Goal: Information Seeking & Learning: Check status

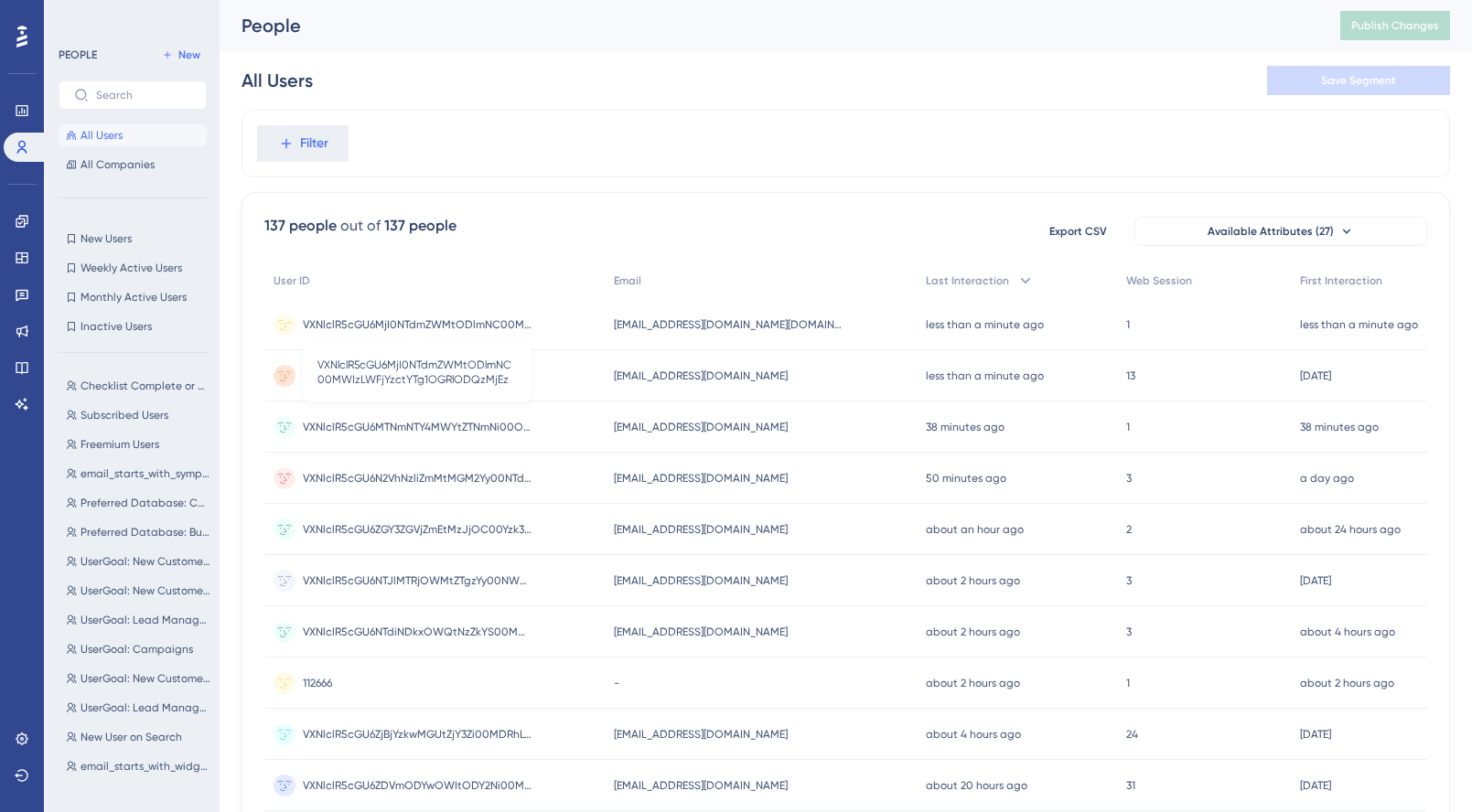
click at [464, 323] on span "VXNlclR5cGU6MjI0NTdmZWMtODlmNC00MWIzLWFjYzctYTg1OGRlODQzMjEz" at bounding box center [417, 324] width 229 height 15
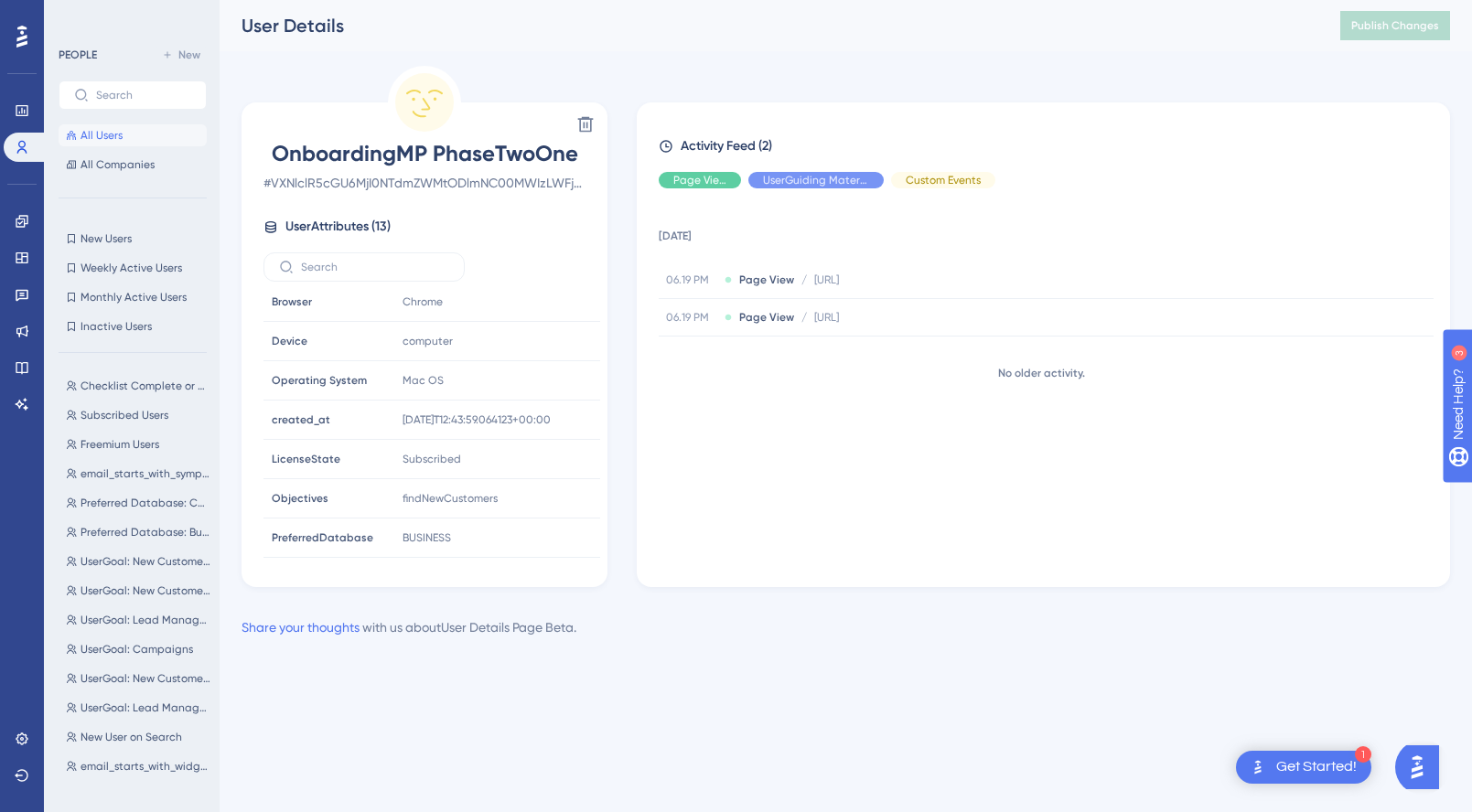
click at [105, 135] on span "All Users" at bounding box center [101, 135] width 42 height 15
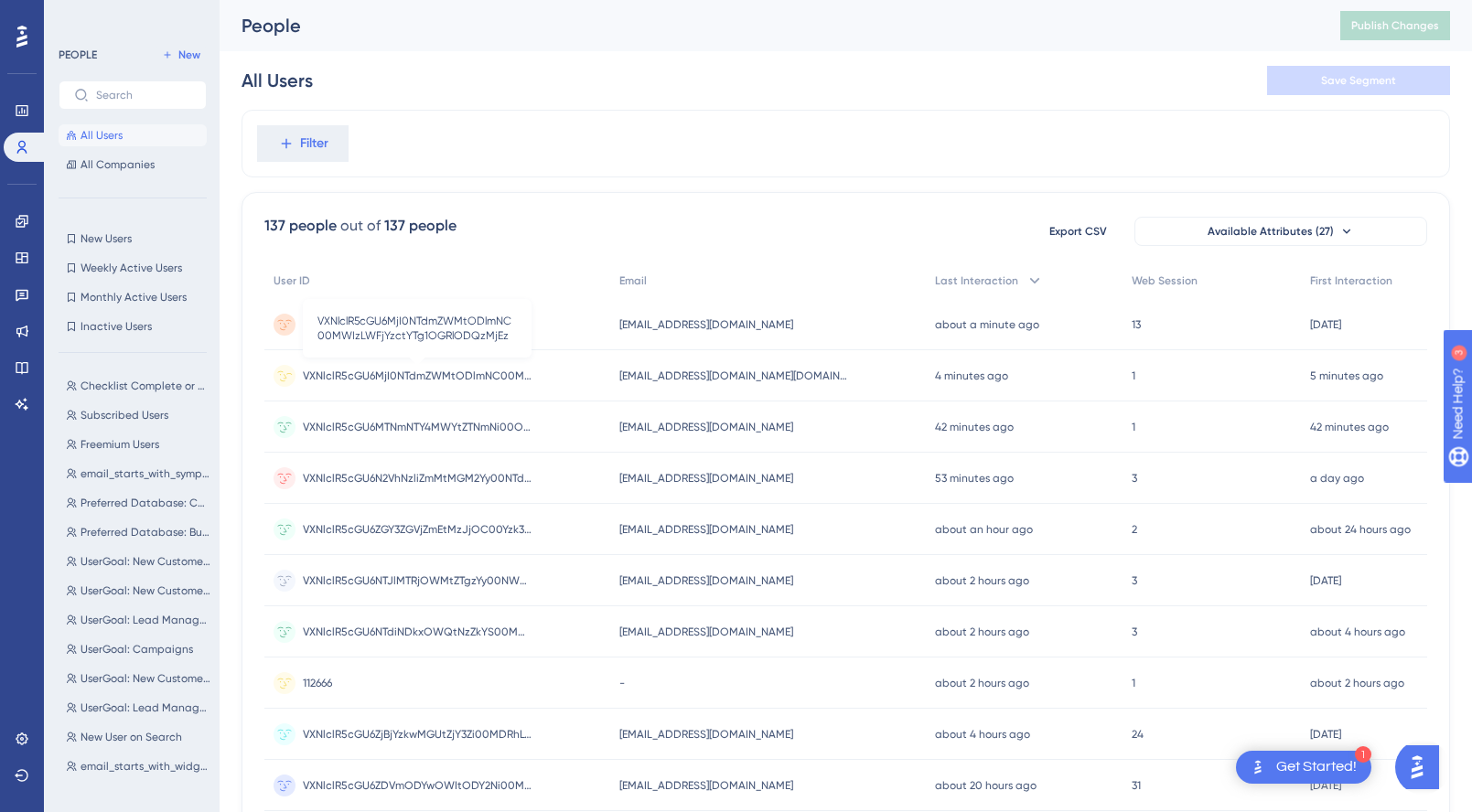
click at [485, 376] on span "VXNlclR5cGU6MjI0NTdmZWMtODlmNC00MWIzLWFjYzctYTg1OGRlODQzMjEz" at bounding box center [417, 376] width 229 height 15
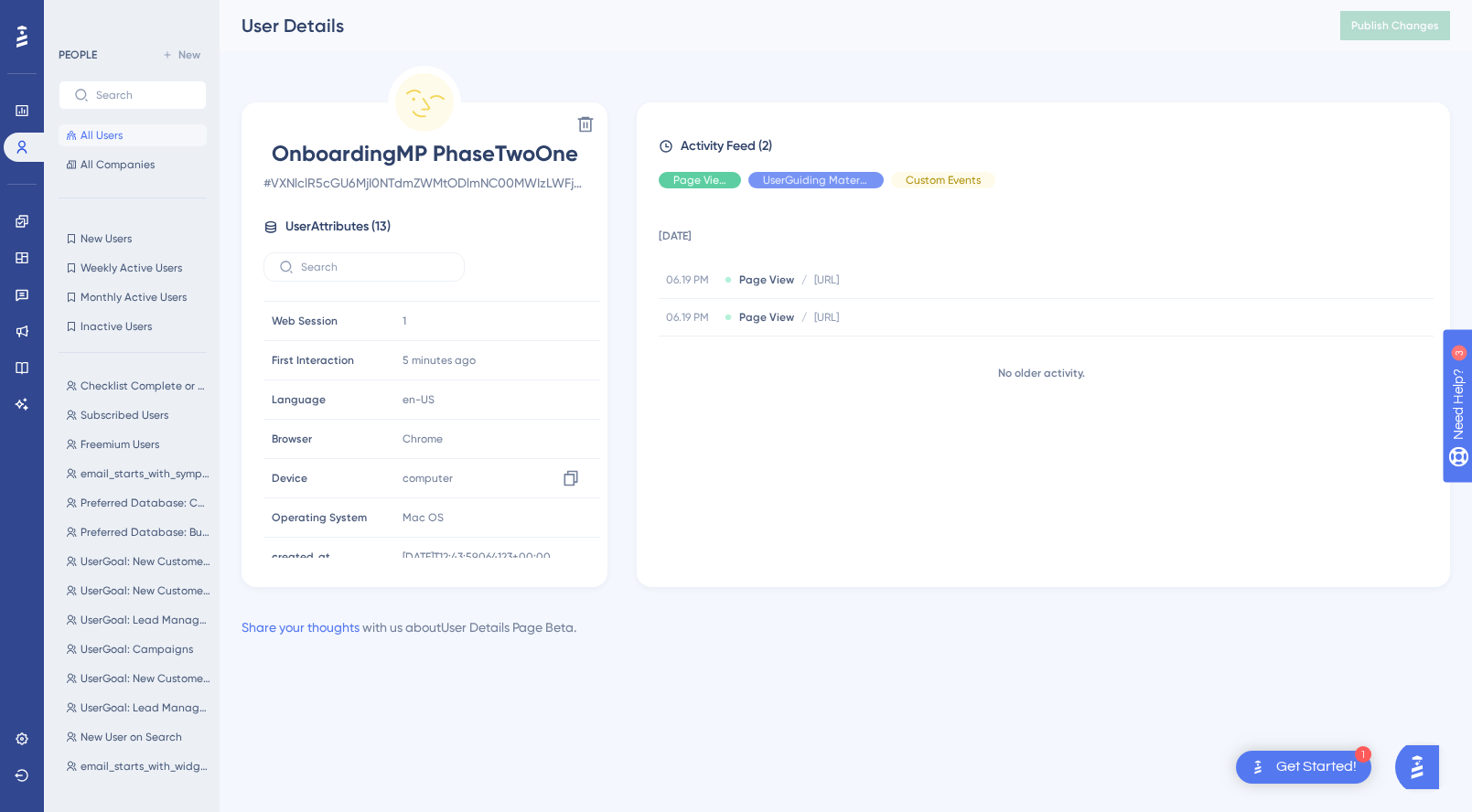
scroll to position [243, 0]
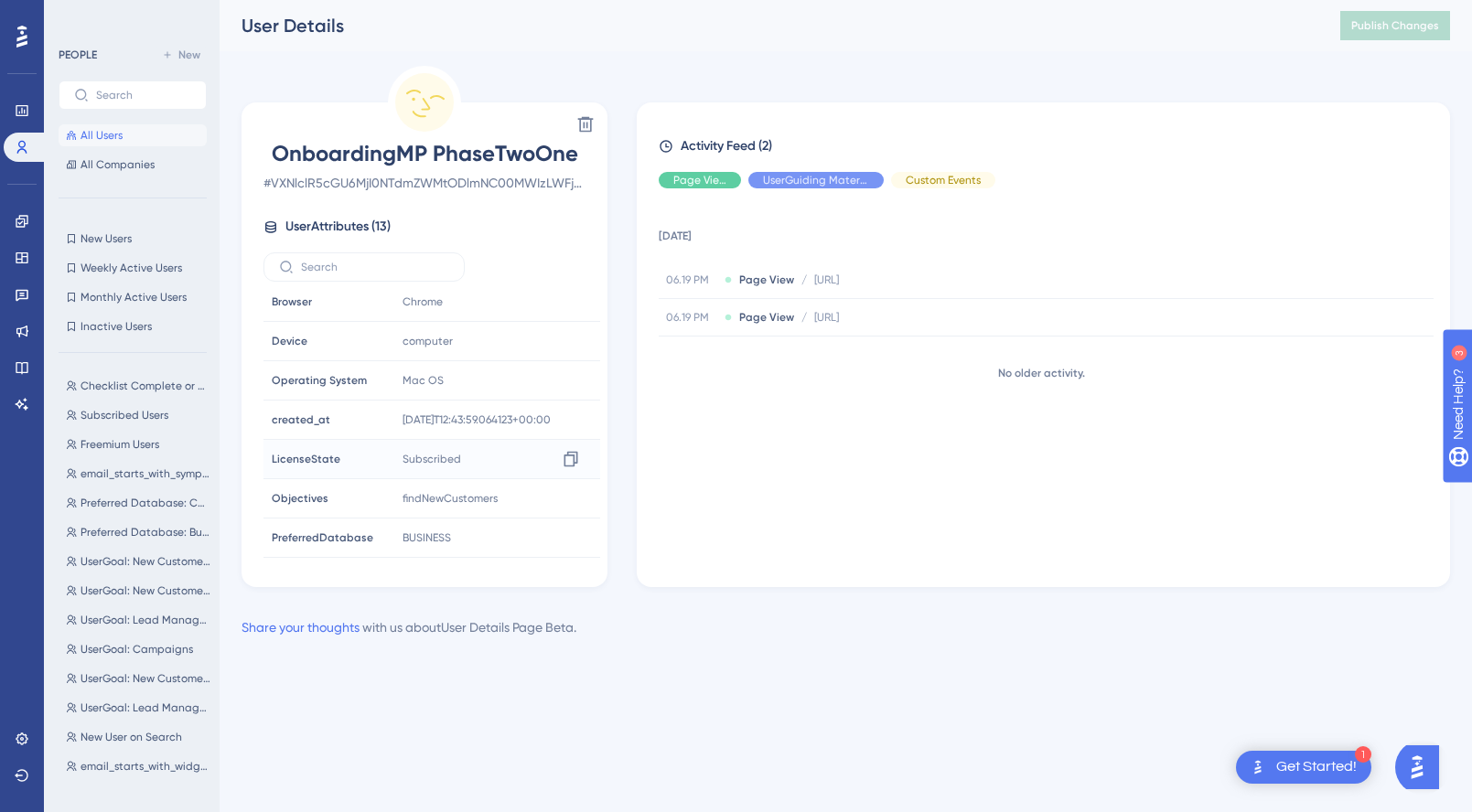
click at [482, 445] on div "Subscribed Copy Subscribed" at bounding box center [493, 459] width 197 height 36
click at [448, 538] on span "BUSINESS" at bounding box center [426, 538] width 48 height 15
click at [117, 126] on button "All Users" at bounding box center [133, 135] width 148 height 22
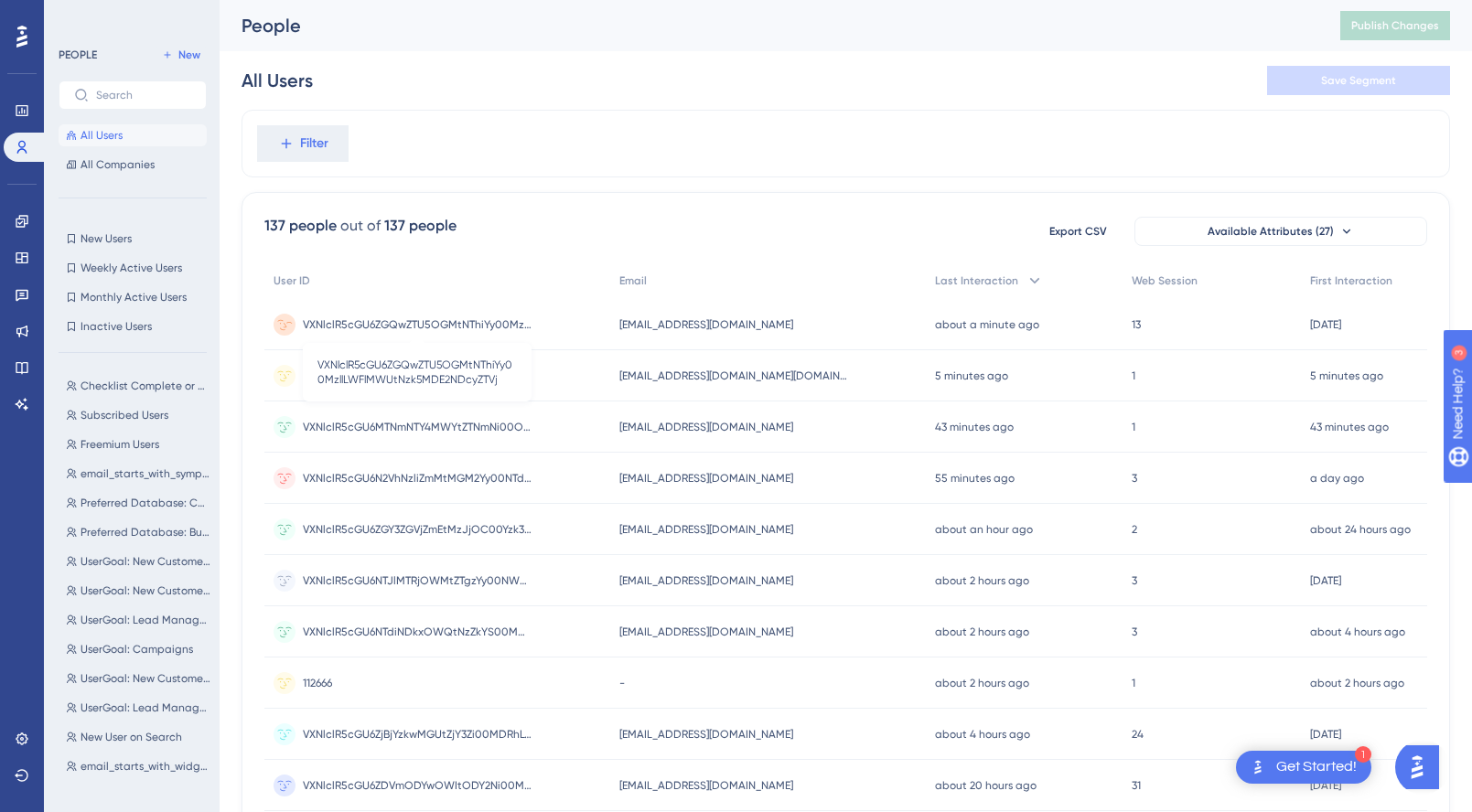
click at [479, 320] on span "VXNlclR5cGU6ZGQwZTU5OGMtNThiYy00MzllLWFlMWUtNzk5MDE2NDcyZTVj" at bounding box center [417, 324] width 229 height 15
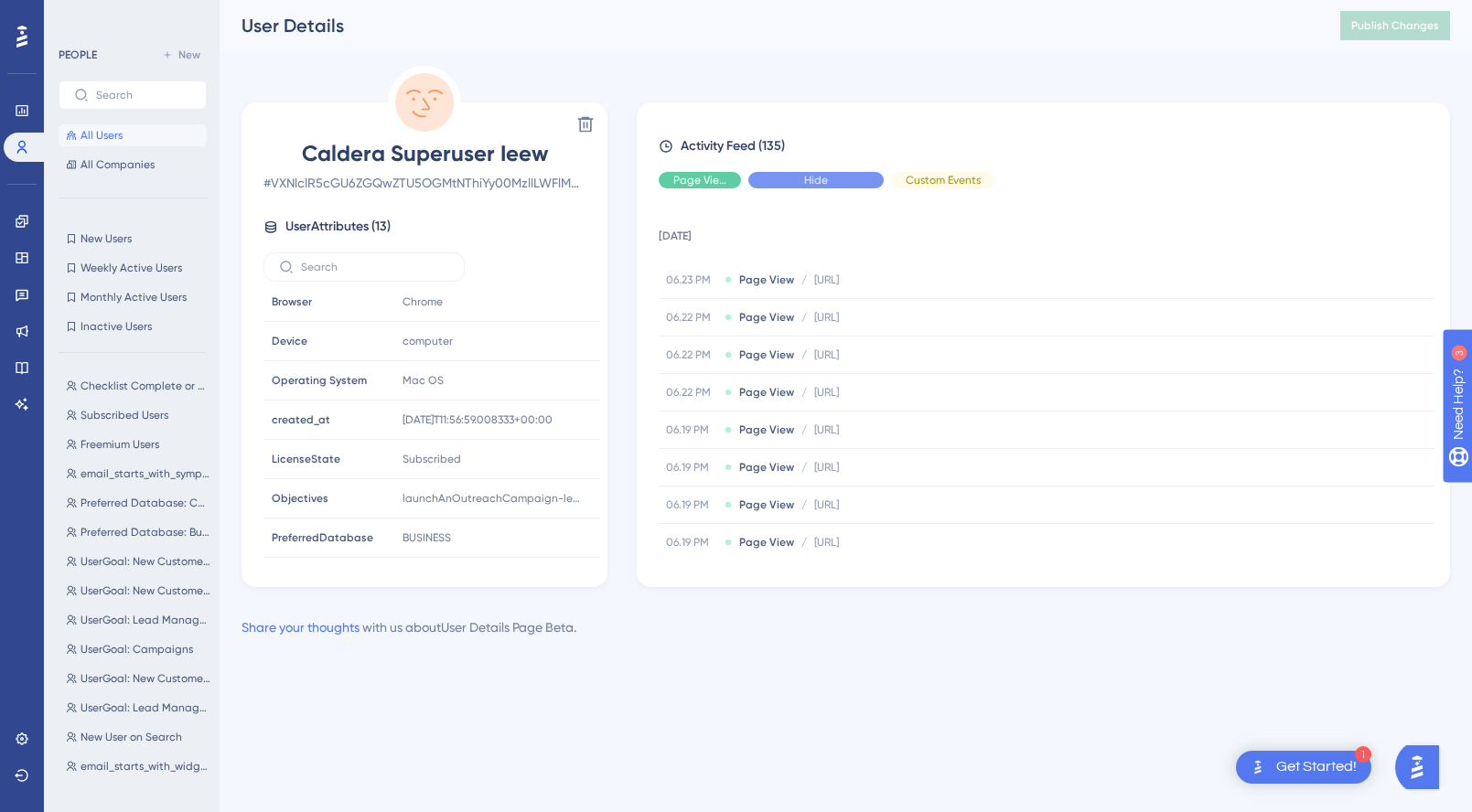
click at [800, 176] on div "Hide" at bounding box center [816, 181] width 135 height 17
click at [932, 178] on span "Hide" at bounding box center [944, 181] width 24 height 15
click at [121, 128] on button "All Users" at bounding box center [133, 135] width 148 height 22
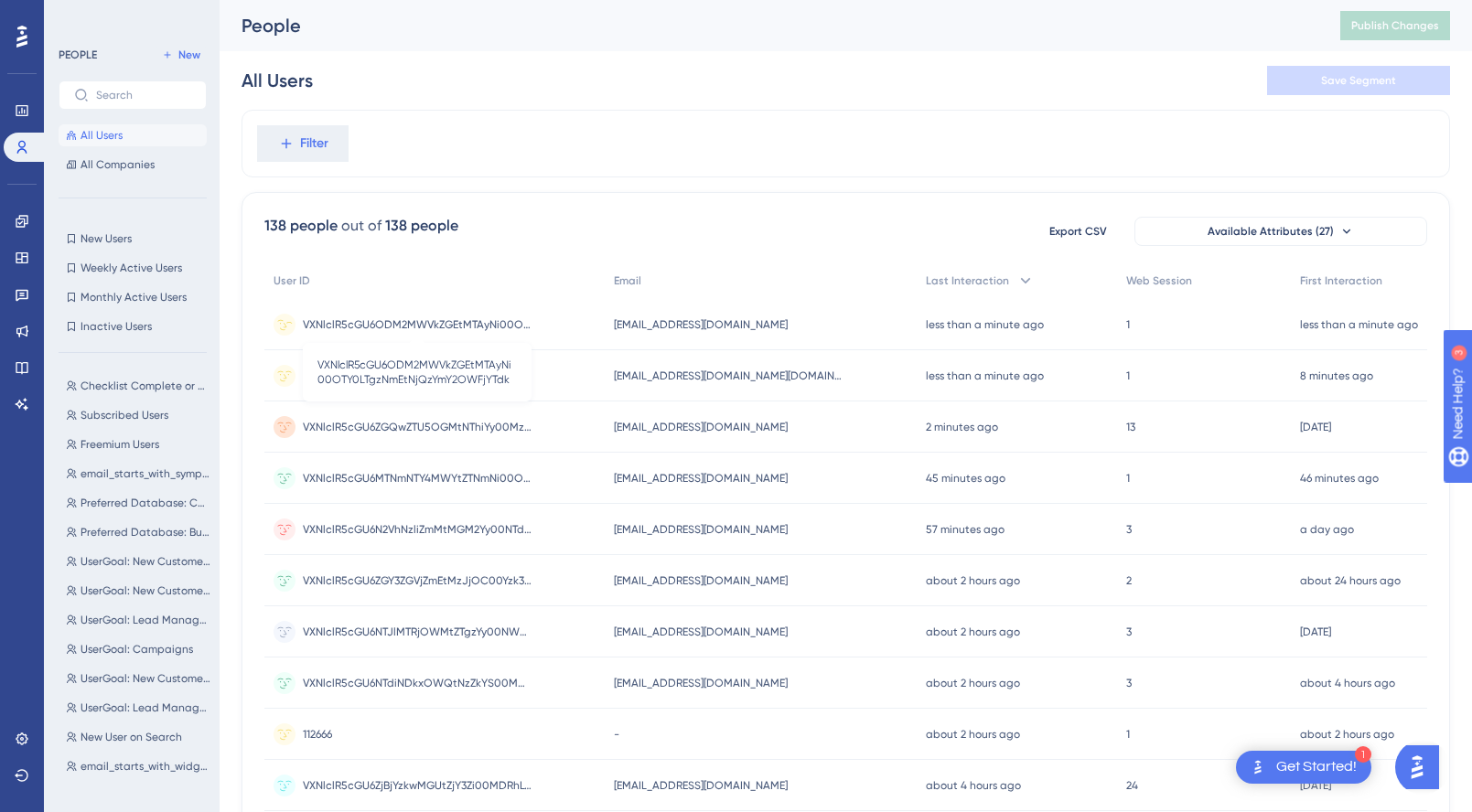
click at [477, 324] on span "VXNlclR5cGU6ODM2MWVkZGEtMTAyNi00OTY0LTgzNmEtNjQzYmY2OWFjYTdk" at bounding box center [417, 324] width 229 height 15
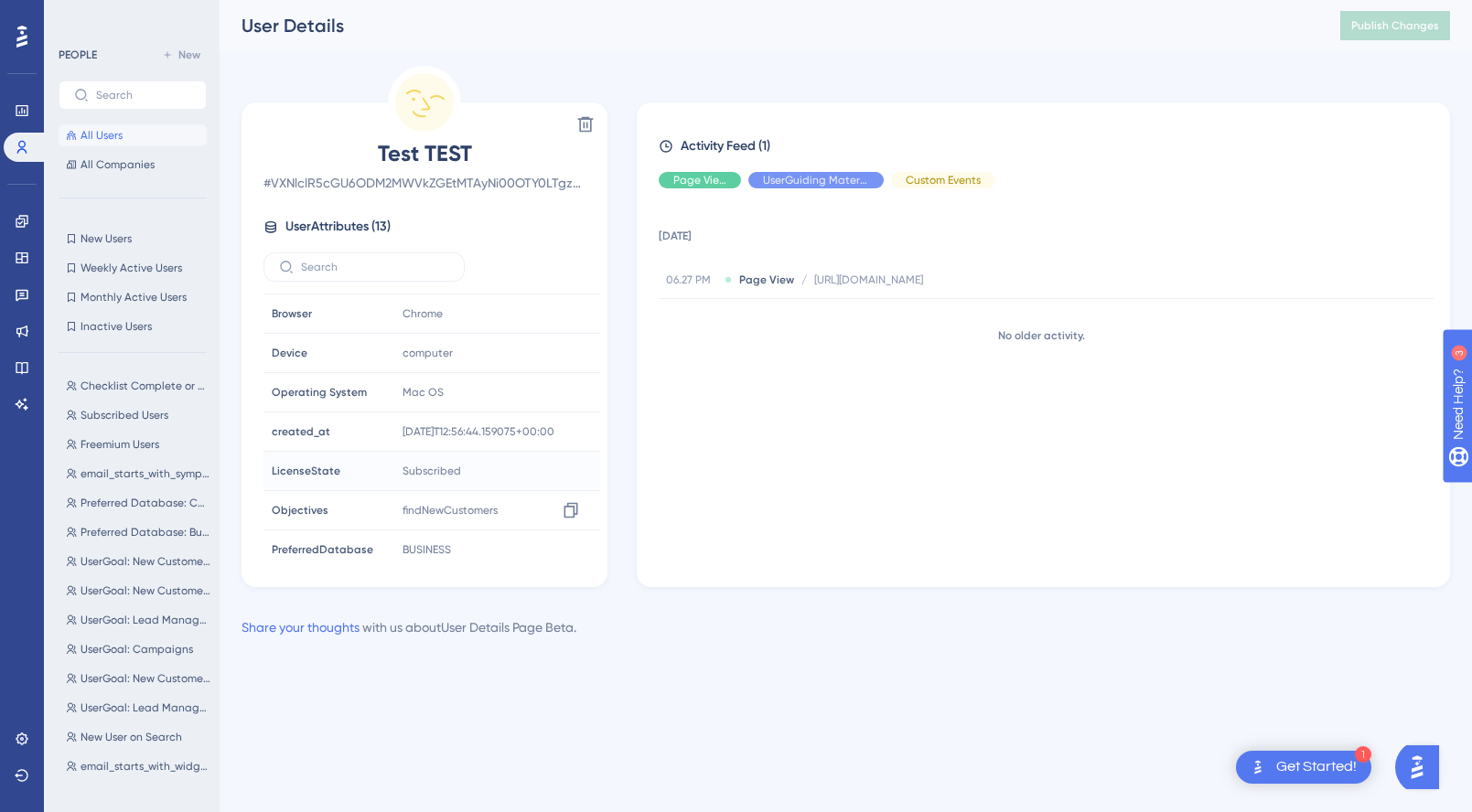
scroll to position [243, 0]
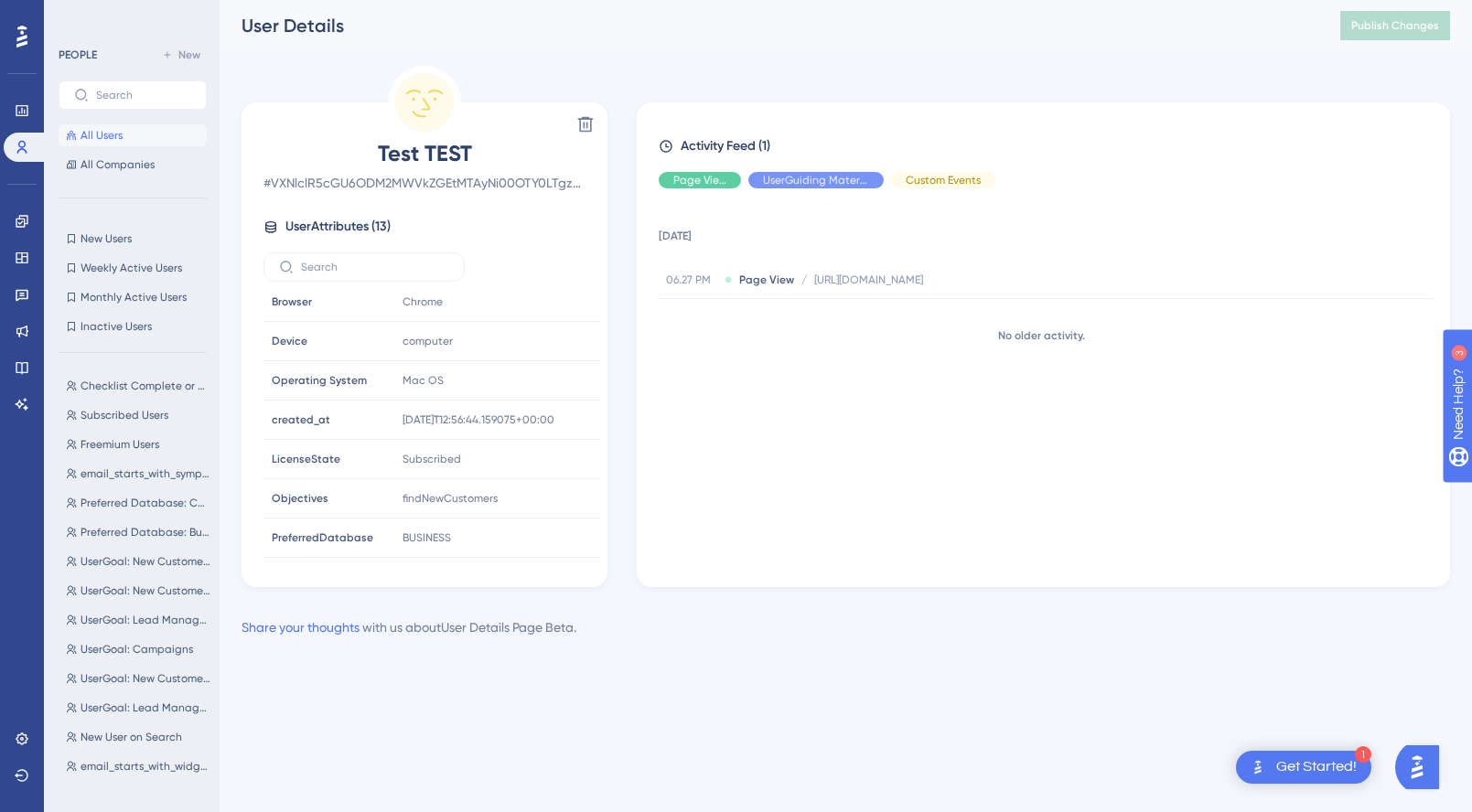
click at [112, 131] on span "All Users" at bounding box center [101, 135] width 42 height 15
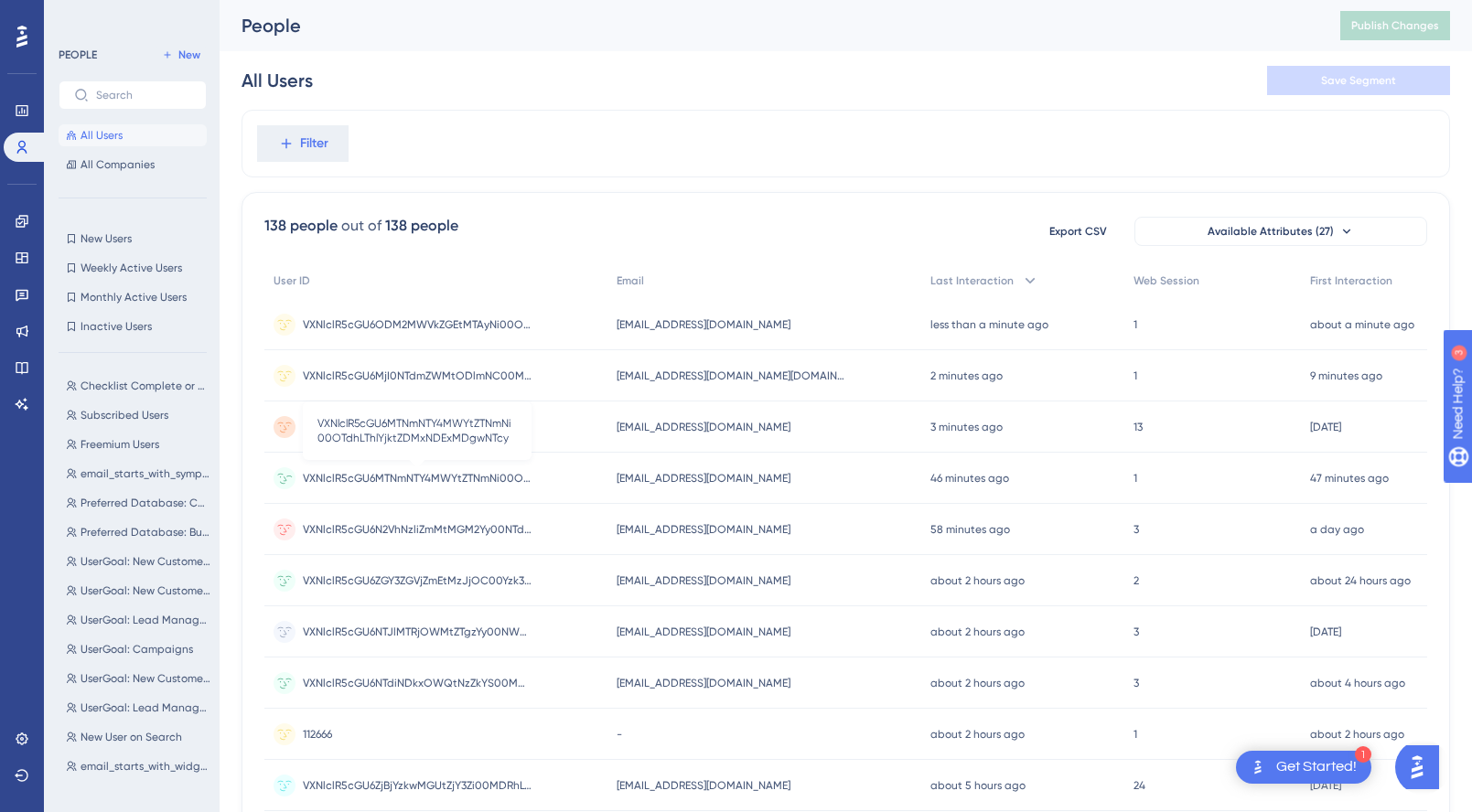
click at [408, 483] on span "VXNlclR5cGU6MTNmNTY4MWYtZTNmNi00OTdhLThlYjktZDMxNDExMDgwNTcy" at bounding box center [417, 478] width 229 height 15
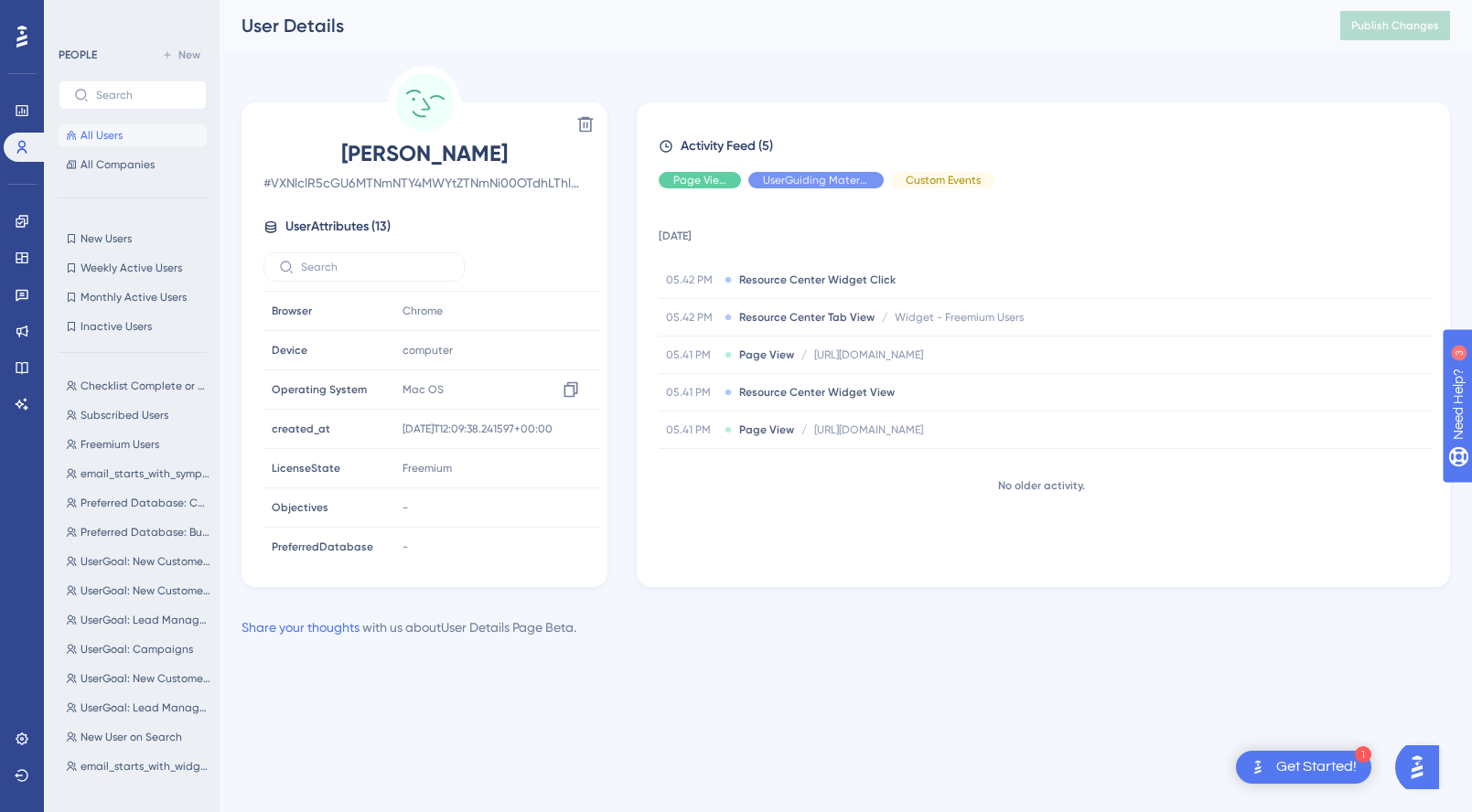
scroll to position [243, 0]
